Goal: Check status: Check status

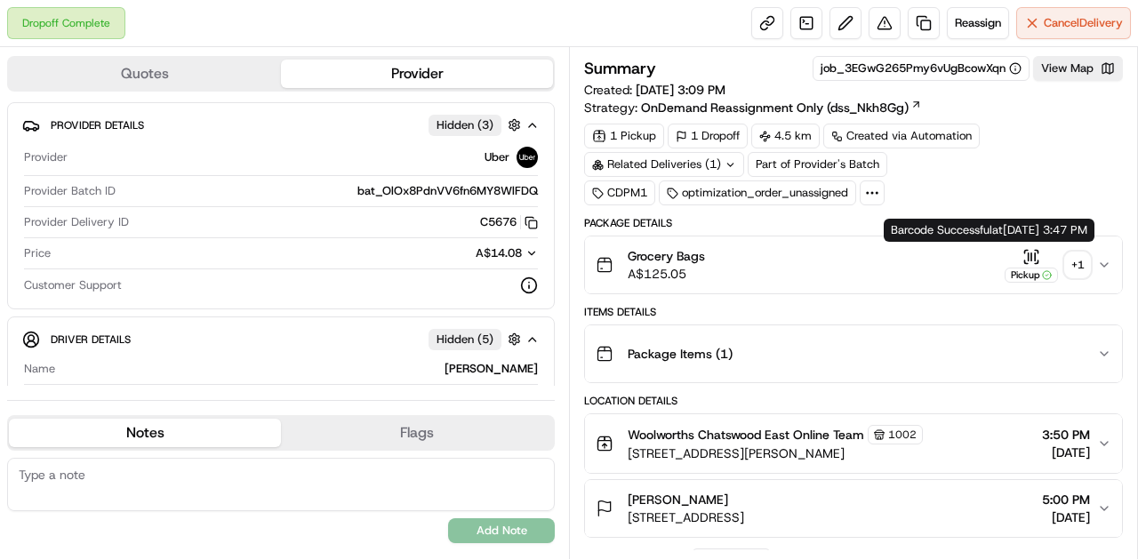
click at [1030, 258] on icon "button" at bounding box center [1031, 257] width 18 height 18
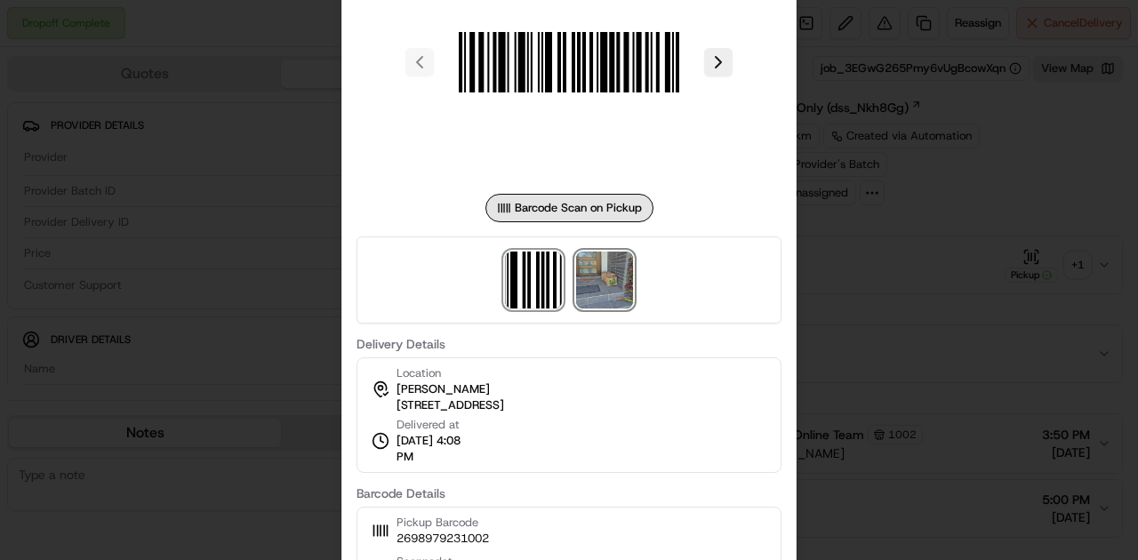
click at [615, 286] on img at bounding box center [604, 280] width 57 height 57
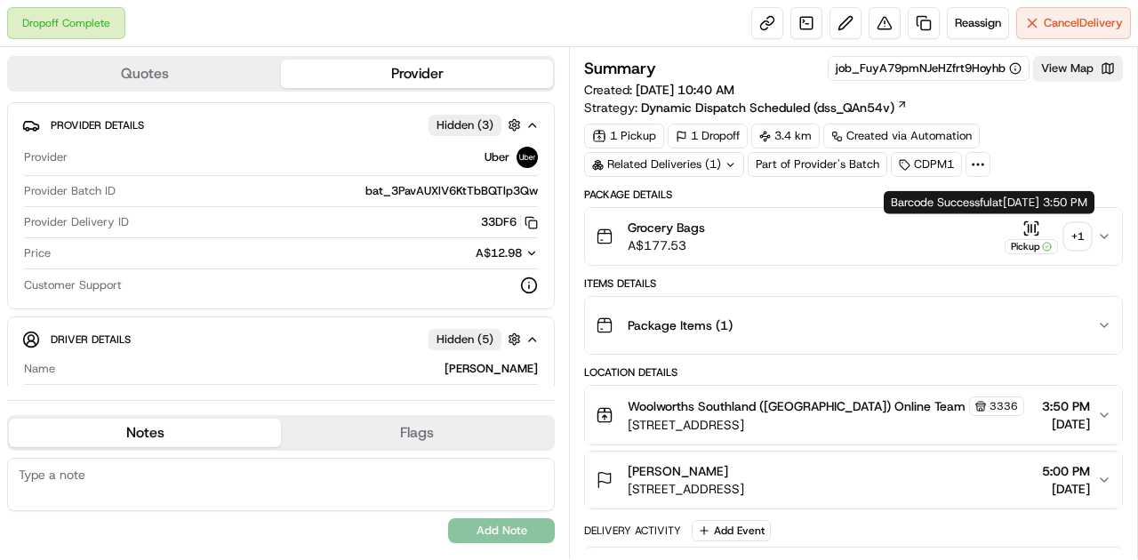
click at [1031, 224] on icon "button" at bounding box center [1031, 227] width 0 height 7
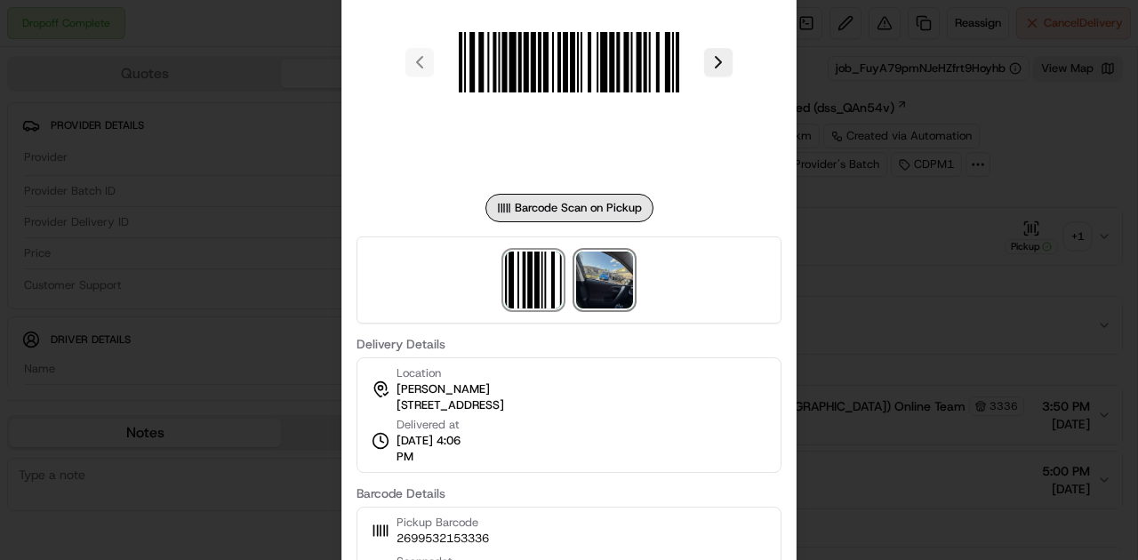
click at [610, 284] on img at bounding box center [604, 280] width 57 height 57
